Goal: Navigation & Orientation: Find specific page/section

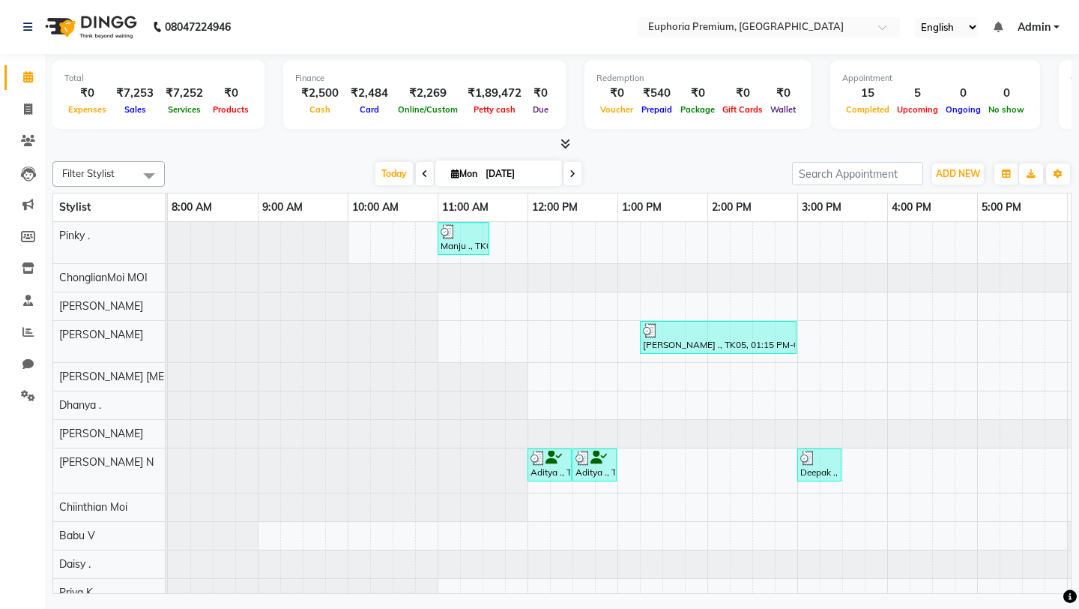
scroll to position [0, 356]
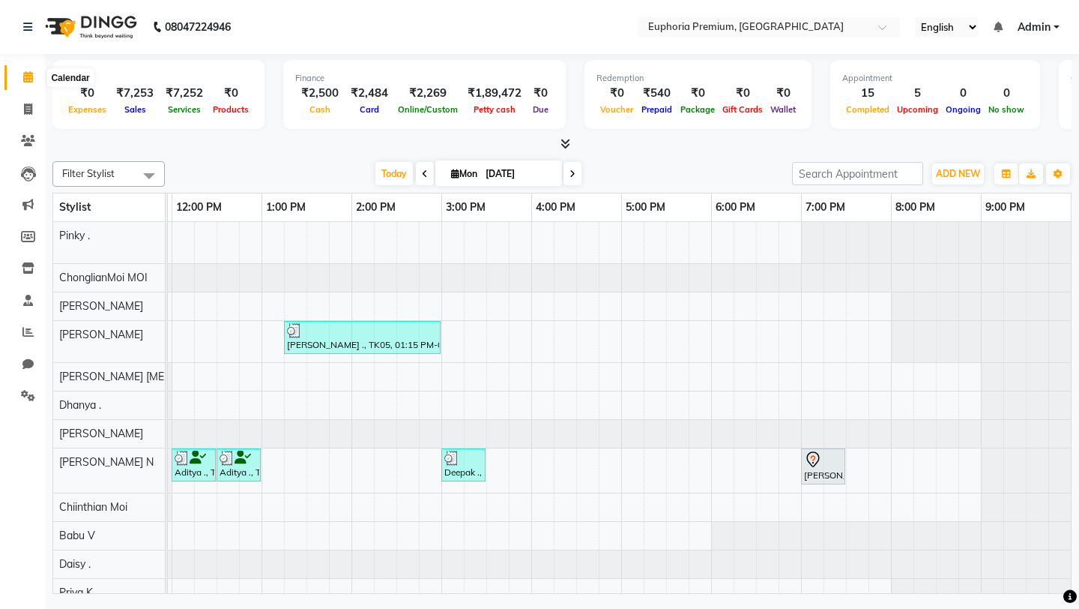
click at [25, 78] on icon at bounding box center [28, 76] width 10 height 11
click at [30, 79] on icon at bounding box center [28, 76] width 10 height 11
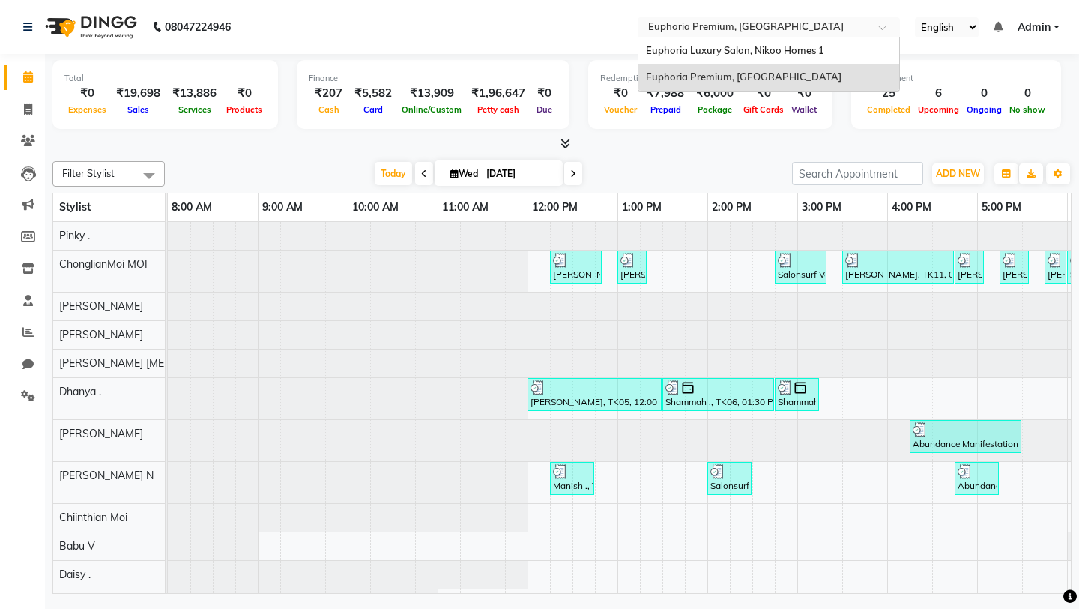
click at [885, 26] on span at bounding box center [888, 31] width 19 height 15
click at [840, 46] on div "Euphoria Luxury Salon, Nikoo Homes 1" at bounding box center [769, 50] width 261 height 27
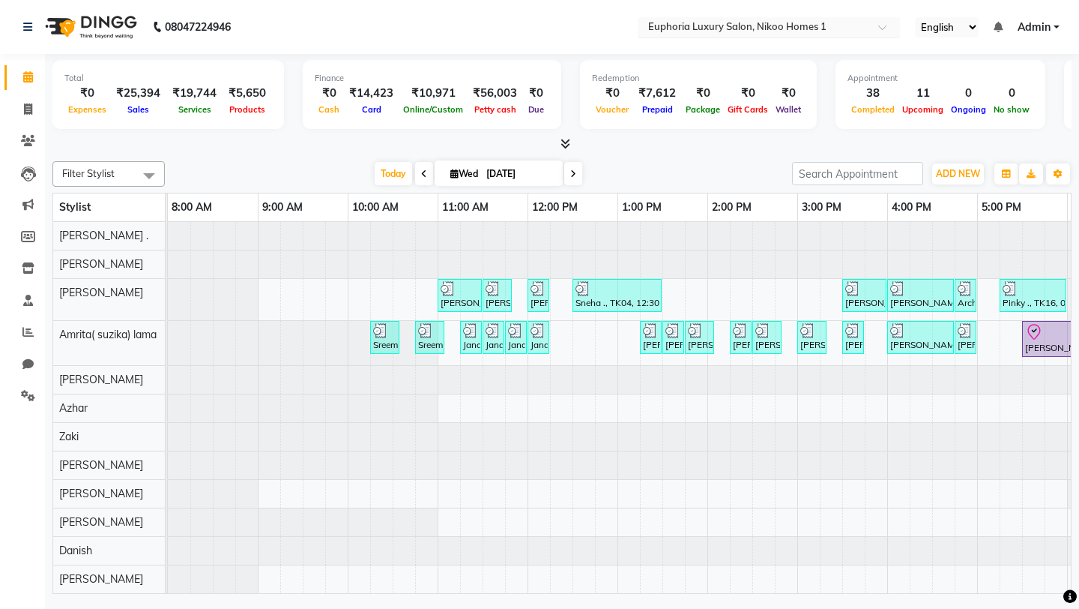
click at [889, 25] on span at bounding box center [888, 31] width 19 height 15
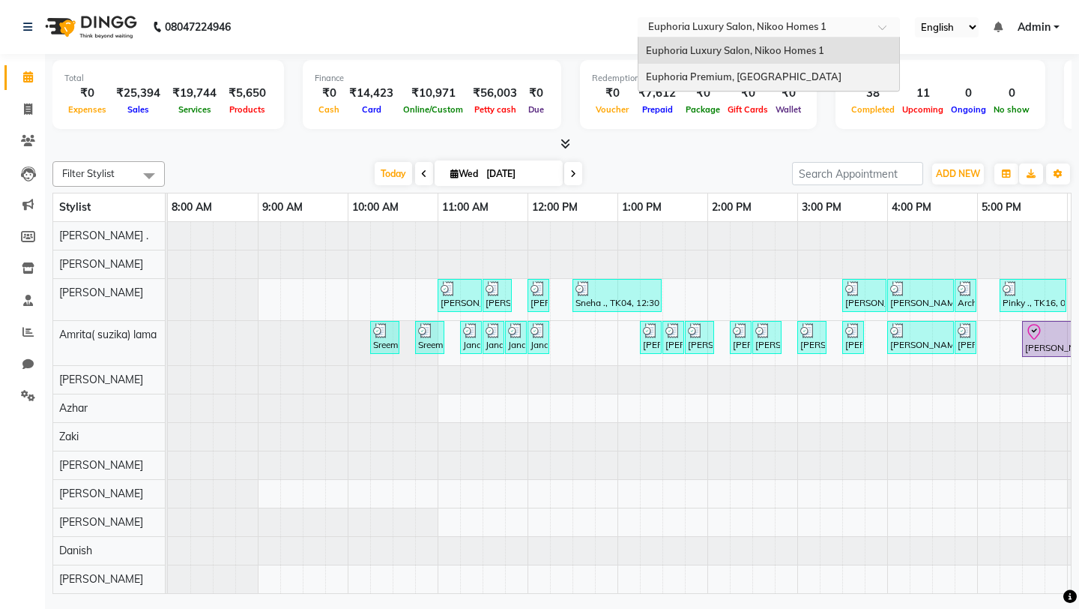
click at [843, 82] on div "Euphoria Premium, [GEOGRAPHIC_DATA]" at bounding box center [769, 77] width 261 height 27
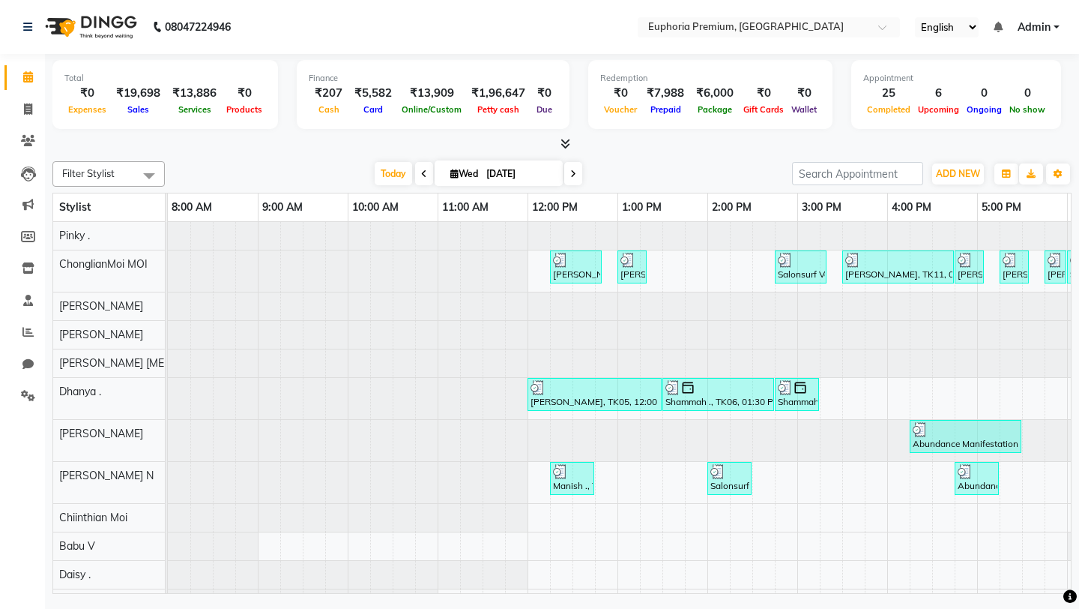
click at [567, 31] on nav "08047224946 Select Location × Euphoria Premium, Hennur Road English ENGLISH Esp…" at bounding box center [539, 27] width 1079 height 54
